Goal: Task Accomplishment & Management: Manage account settings

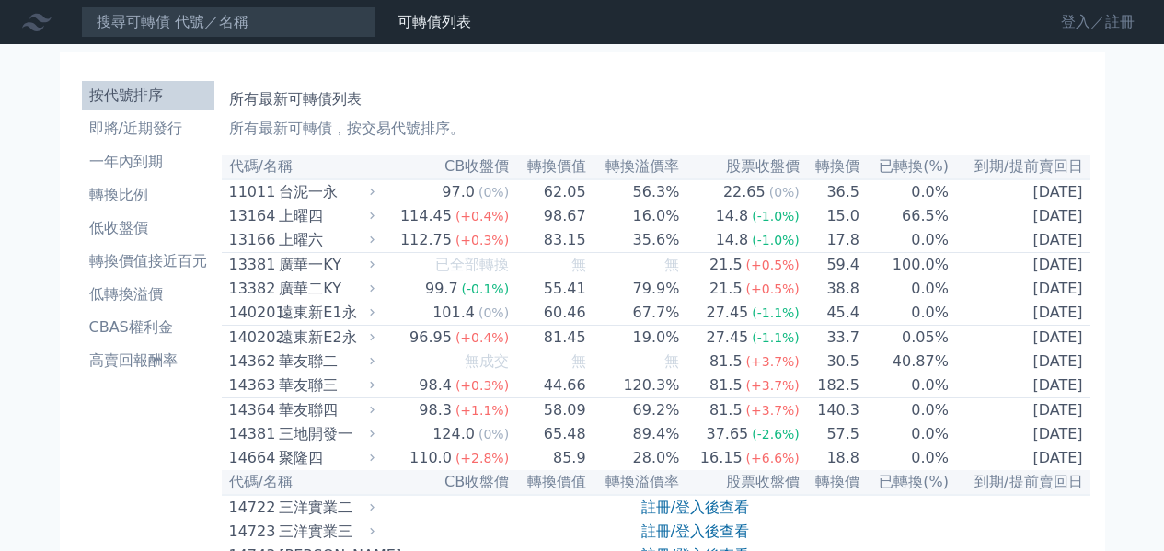
click at [1083, 19] on link "登入／註冊" at bounding box center [1097, 21] width 103 height 29
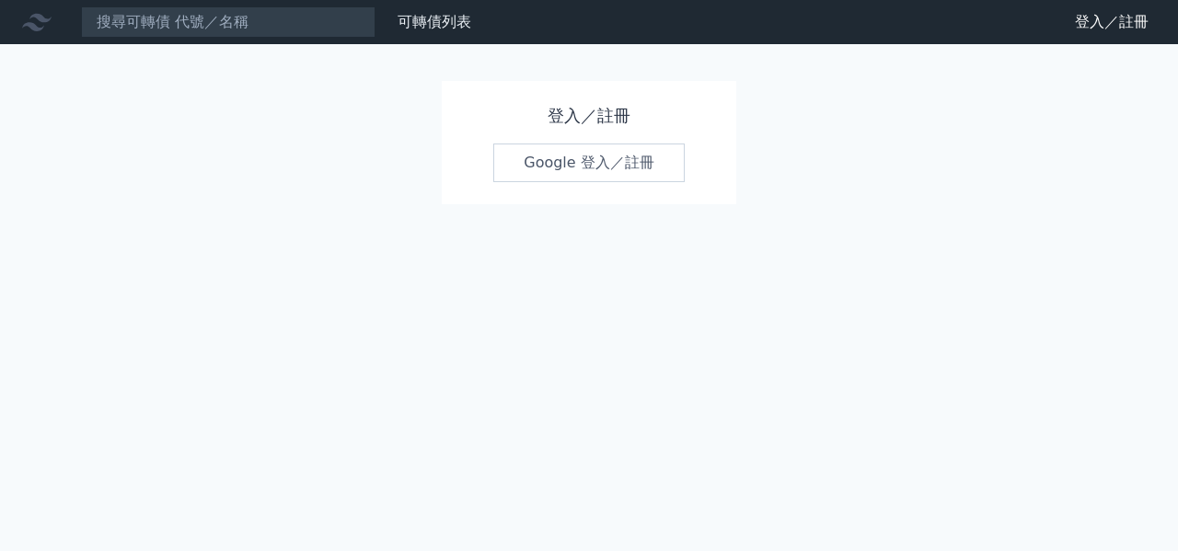
click at [604, 170] on link "Google 登入／註冊" at bounding box center [588, 163] width 191 height 39
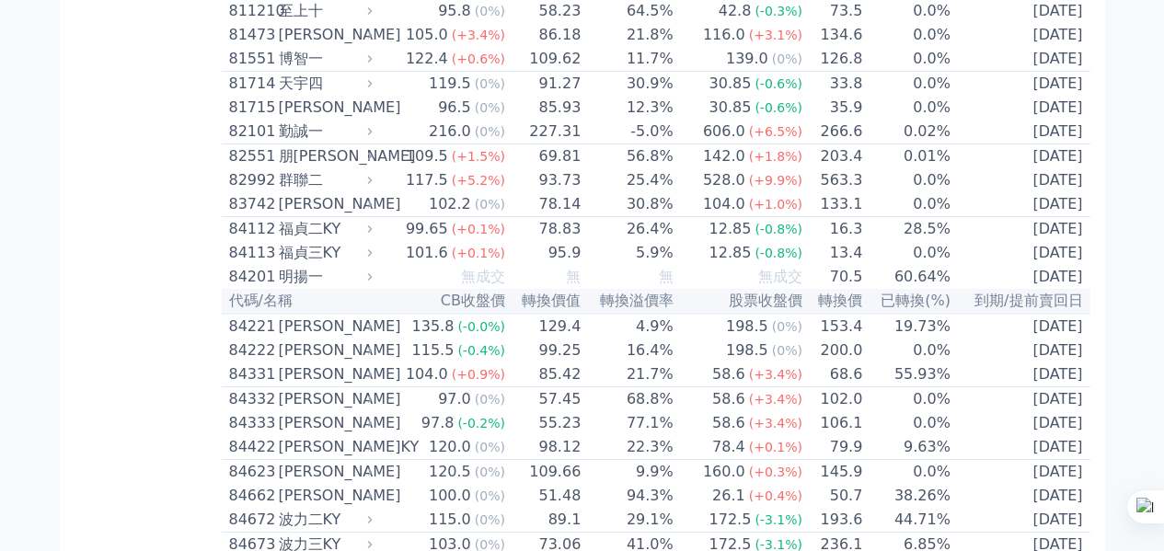
scroll to position [9650, 0]
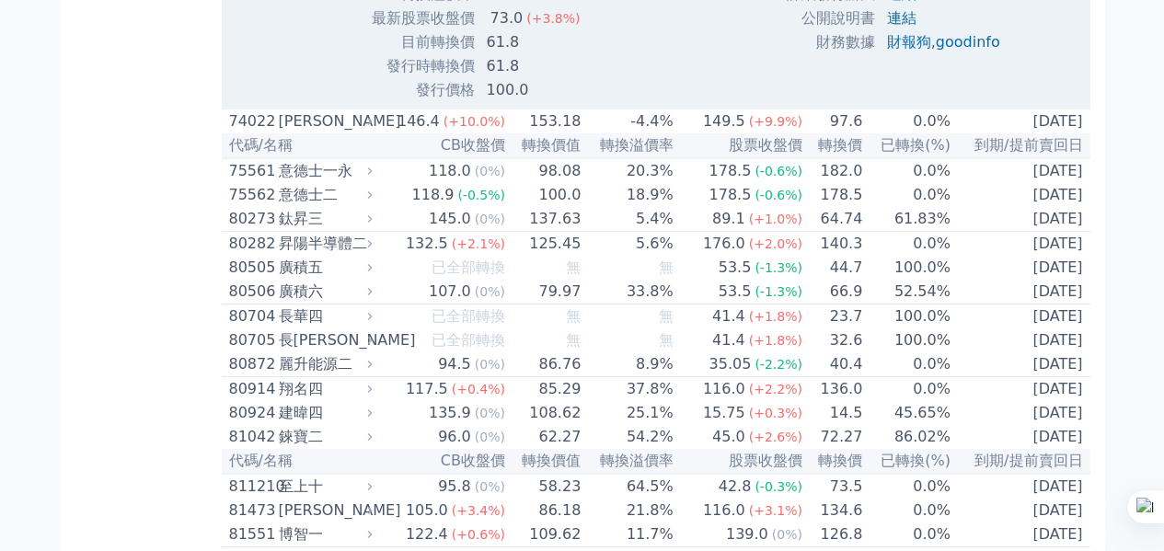
scroll to position [9775, 0]
